Goal: Information Seeking & Learning: Check status

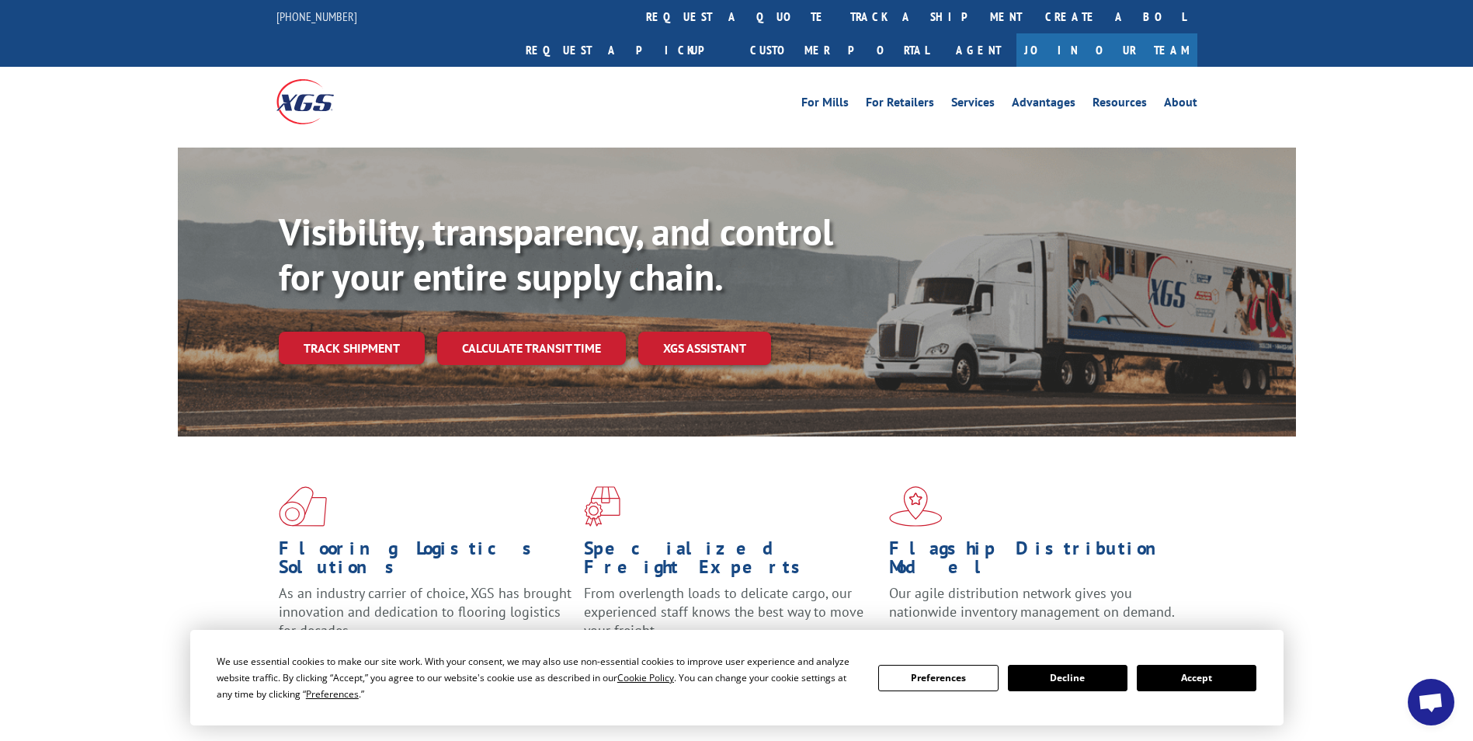
click at [1209, 676] on button "Accept" at bounding box center [1196, 677] width 120 height 26
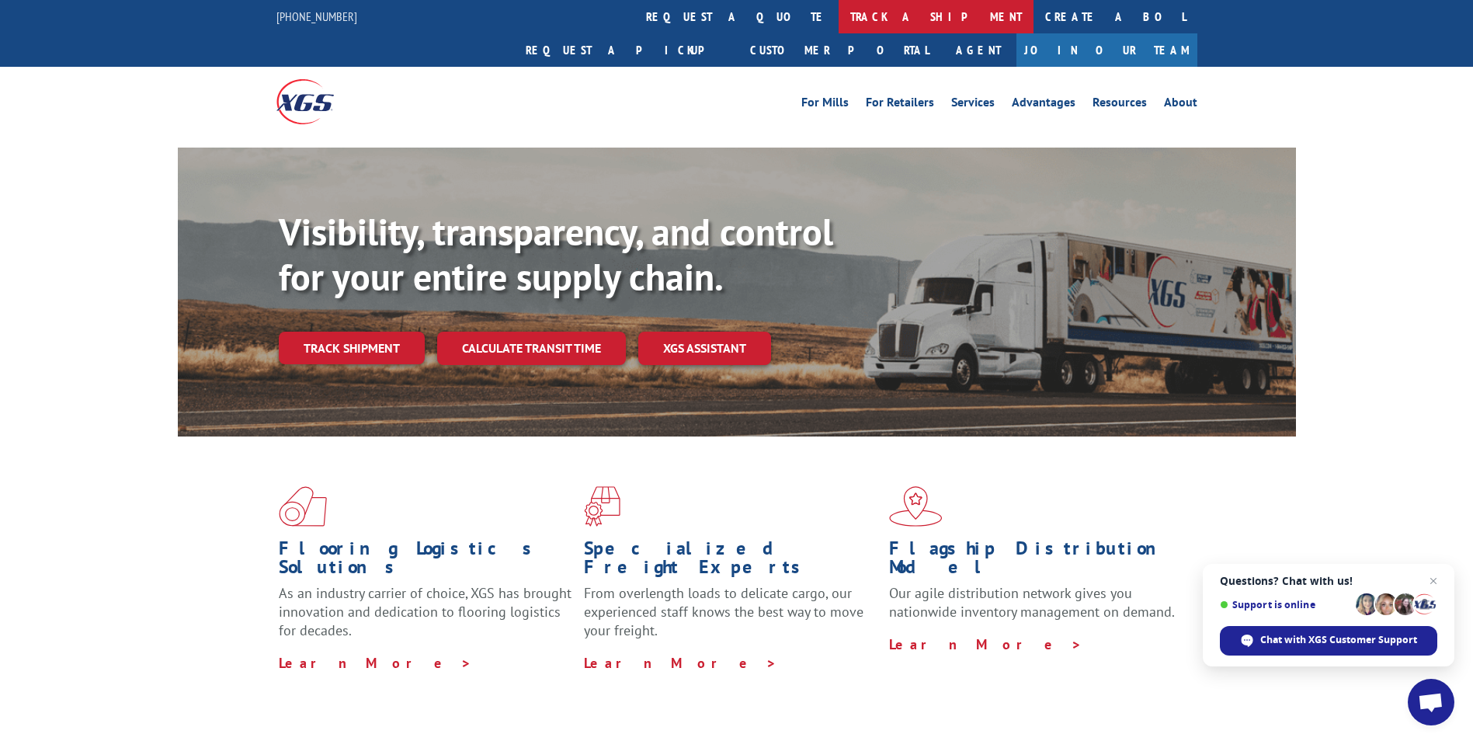
click at [838, 19] on link "track a shipment" at bounding box center [935, 16] width 195 height 33
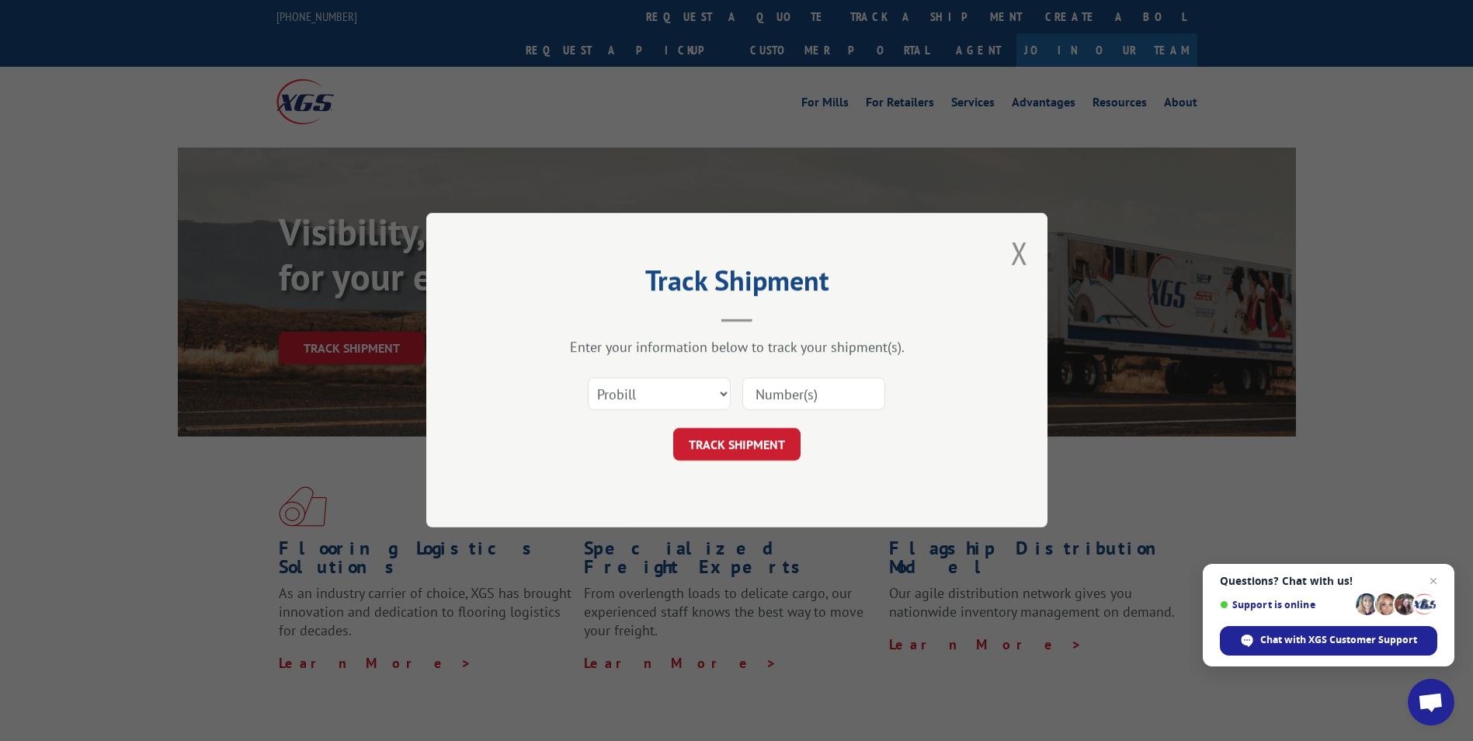
click at [750, 393] on input at bounding box center [813, 394] width 143 height 33
paste input "17674827"
type input "17674827"
click at [732, 443] on button "TRACK SHIPMENT" at bounding box center [736, 445] width 127 height 33
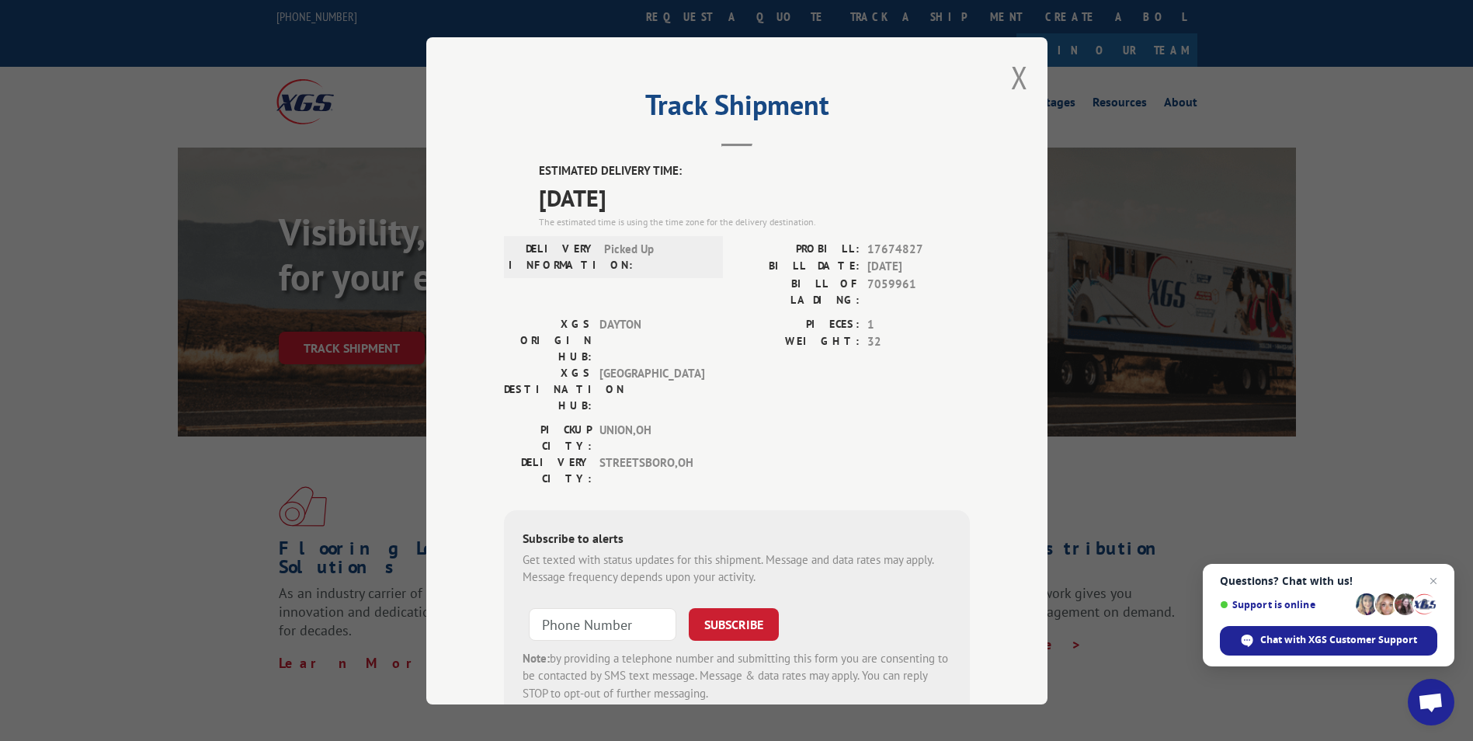
click at [1433, 580] on span "Close chat" at bounding box center [1433, 580] width 19 height 19
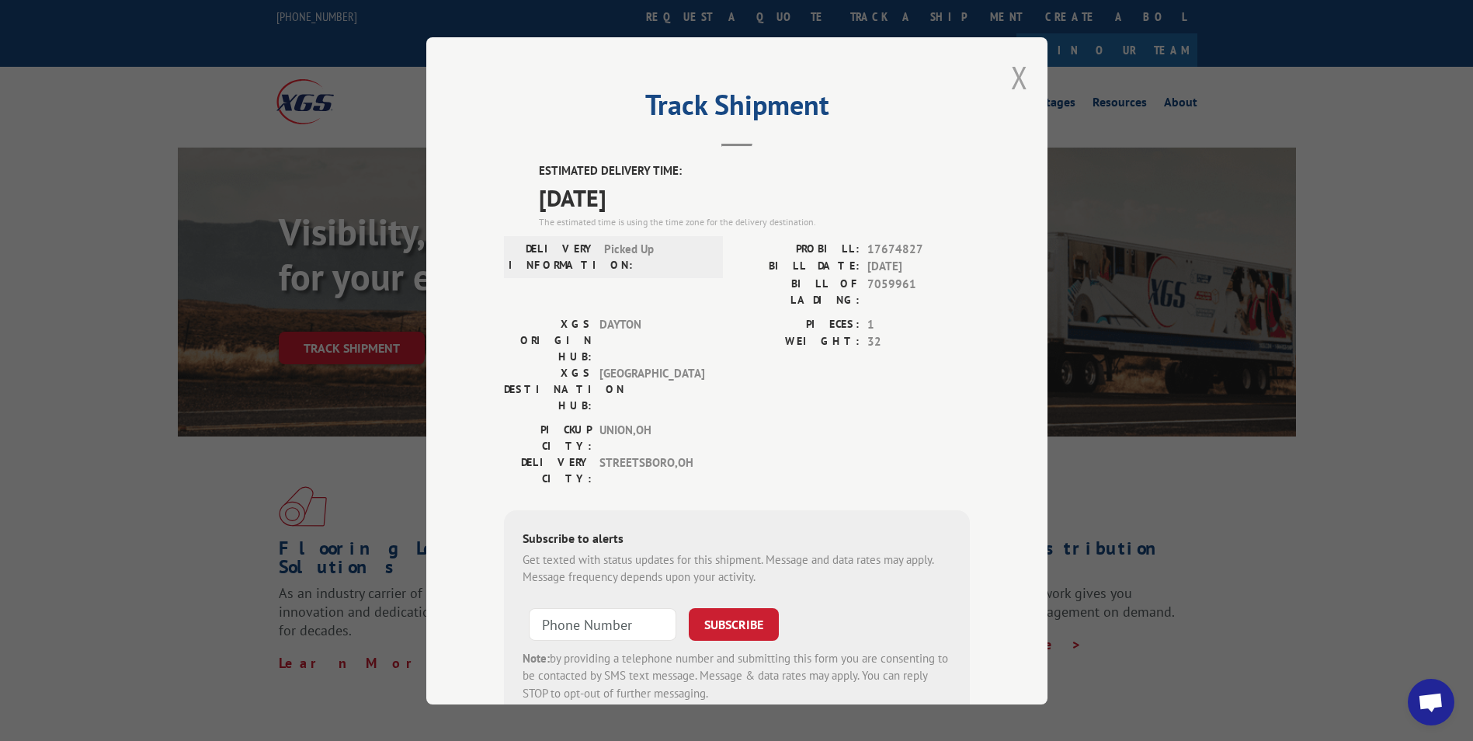
click at [1011, 77] on button "Close modal" at bounding box center [1019, 77] width 17 height 41
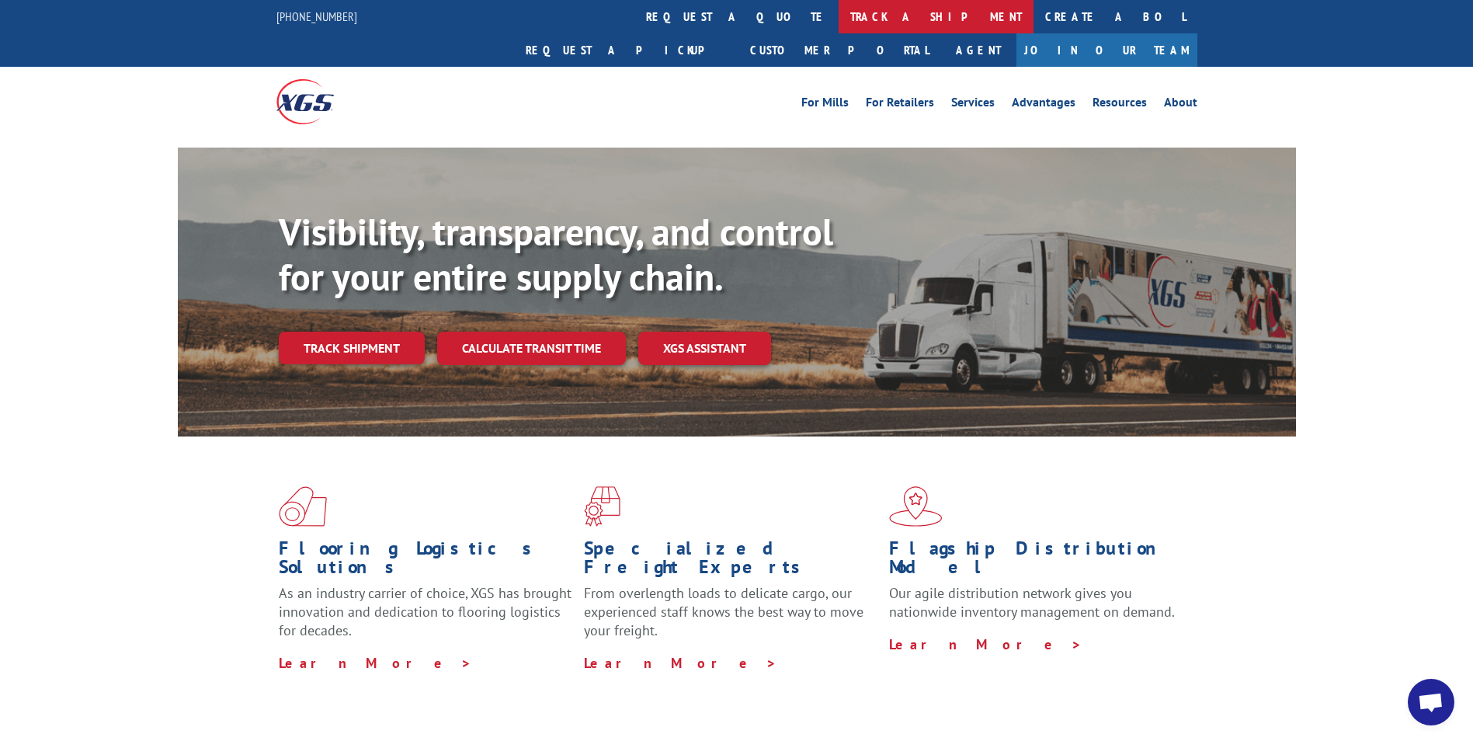
click at [838, 14] on link "track a shipment" at bounding box center [935, 16] width 195 height 33
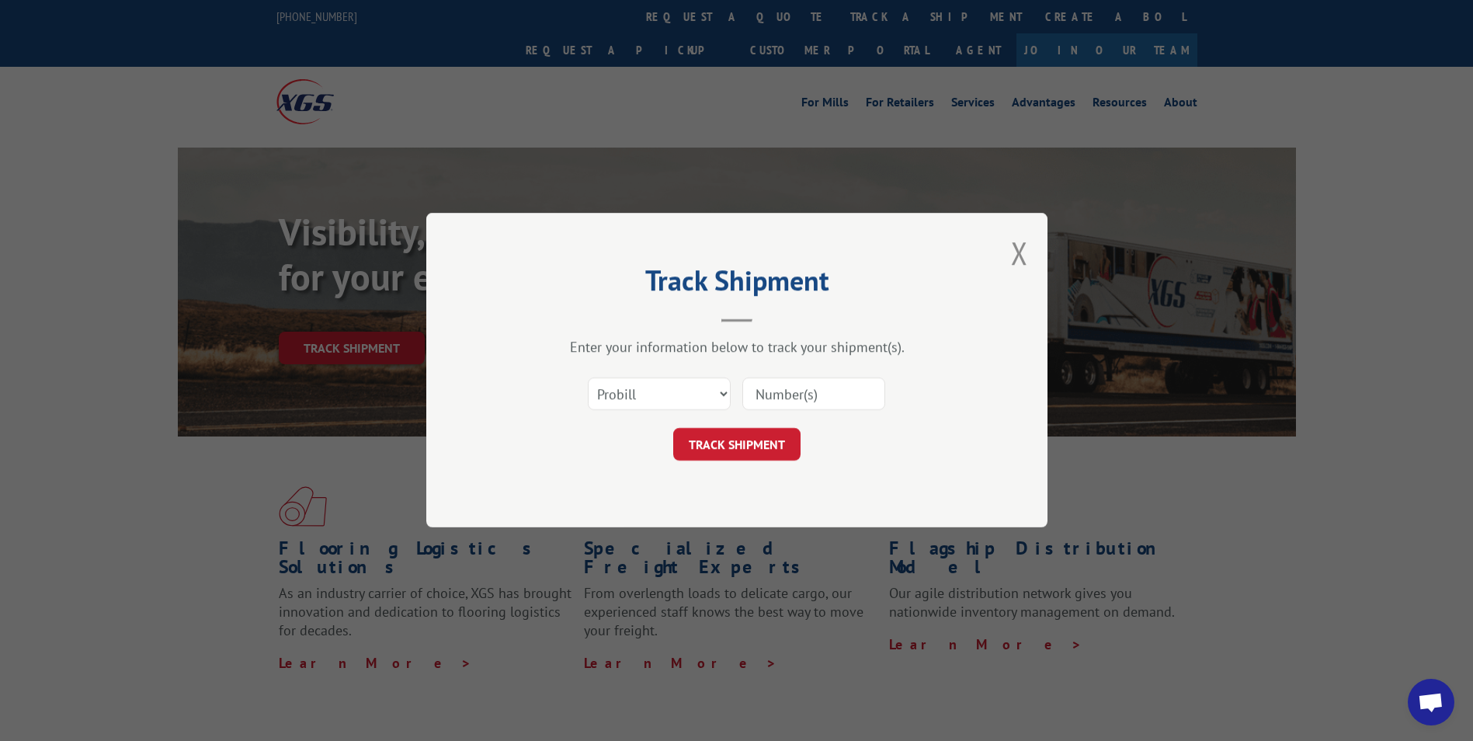
paste input "17674827"
type input "17674827"
click at [744, 439] on button "TRACK SHIPMENT" at bounding box center [736, 445] width 127 height 33
